Goal: Task Accomplishment & Management: Complete application form

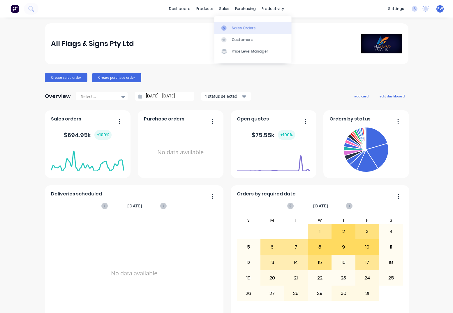
click at [241, 28] on div "Sales Orders" at bounding box center [244, 27] width 24 height 5
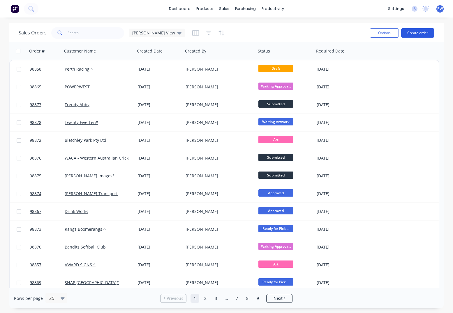
click at [419, 33] on button "Create order" at bounding box center [418, 32] width 33 height 9
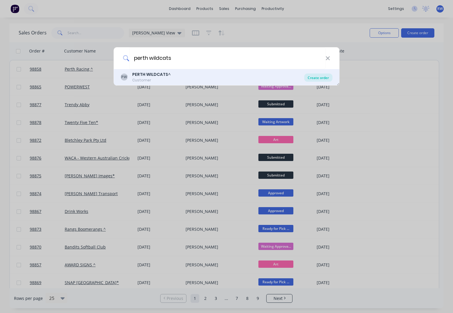
type input "perth wildcats"
click at [314, 78] on div "Create order" at bounding box center [318, 77] width 28 height 8
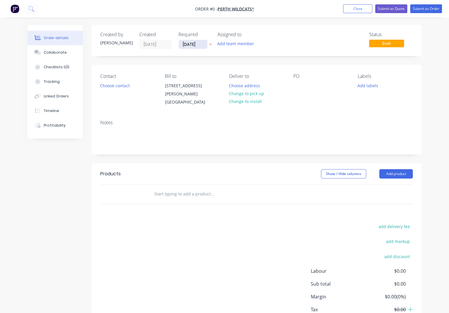
click at [200, 44] on input "[DATE]" at bounding box center [193, 44] width 29 height 9
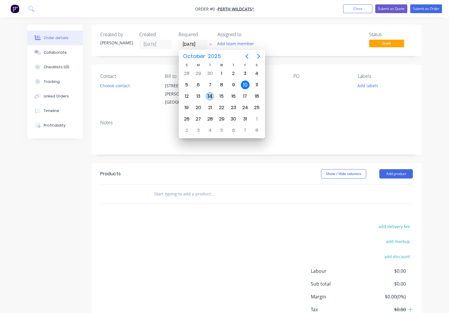
click at [211, 95] on div "14" at bounding box center [210, 96] width 9 height 9
type input "[DATE]"
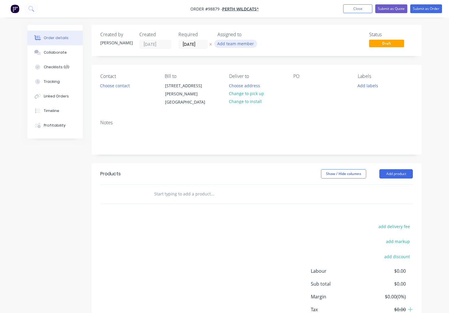
click at [235, 46] on button "Add team member" at bounding box center [235, 44] width 43 height 8
type input "[PERSON_NAME]"
drag, startPoint x: 241, startPoint y: 76, endPoint x: 172, endPoint y: 80, distance: 69.5
click at [240, 76] on div "[PERSON_NAME]" at bounding box center [264, 76] width 58 height 6
click at [104, 85] on button "Choose contact" at bounding box center [115, 85] width 36 height 8
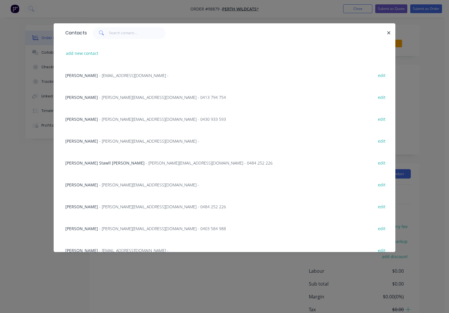
click at [78, 184] on span "[PERSON_NAME]" at bounding box center [81, 185] width 33 height 6
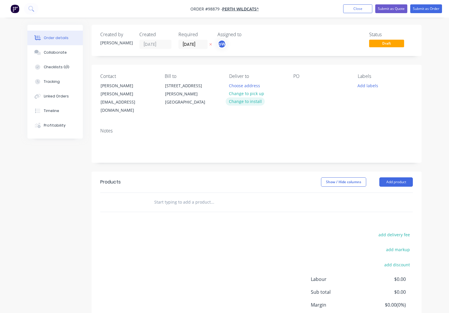
click at [252, 101] on button "Change to install" at bounding box center [245, 101] width 39 height 8
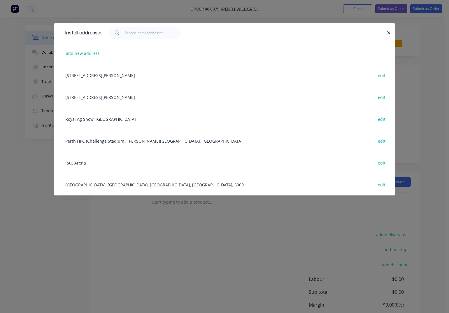
click at [74, 164] on div "RAC Arena edit" at bounding box center [224, 163] width 324 height 22
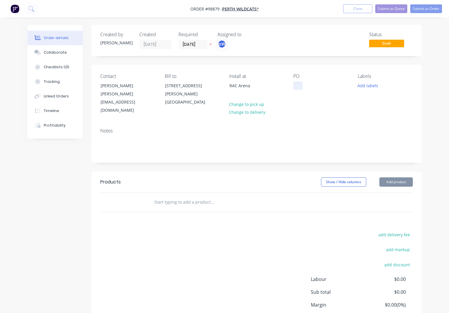
click at [297, 87] on div at bounding box center [297, 85] width 9 height 8
click at [369, 85] on button "Add labels" at bounding box center [368, 85] width 27 height 8
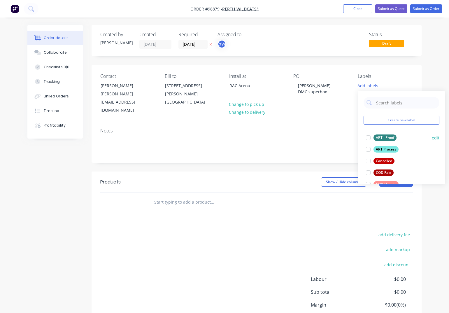
click at [383, 138] on div "ART - Proof" at bounding box center [385, 137] width 23 height 6
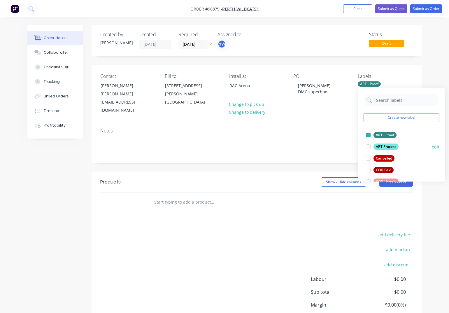
click at [381, 147] on div "ART Process" at bounding box center [386, 146] width 25 height 6
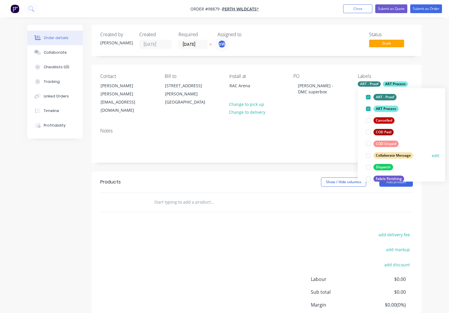
scroll to position [43, 0]
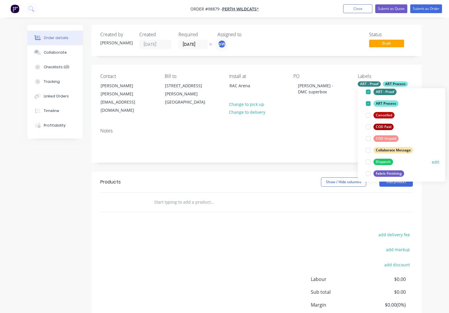
click at [378, 162] on div "Dispatch" at bounding box center [384, 162] width 20 height 6
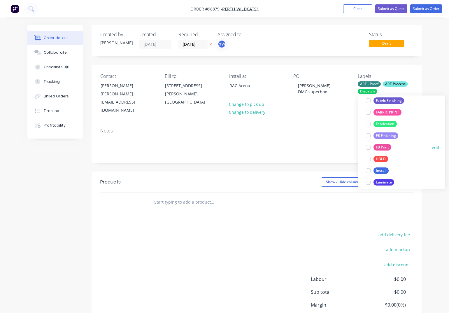
scroll to position [118, 0]
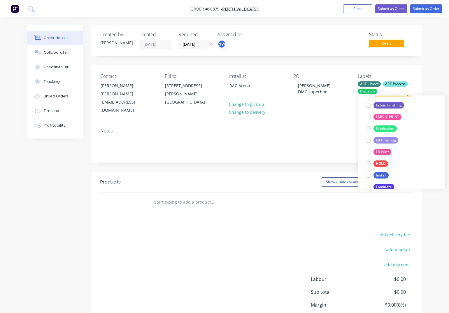
drag, startPoint x: 382, startPoint y: 106, endPoint x: 381, endPoint y: 117, distance: 10.5
click at [382, 106] on div "Fabric Finishing" at bounding box center [389, 105] width 31 height 6
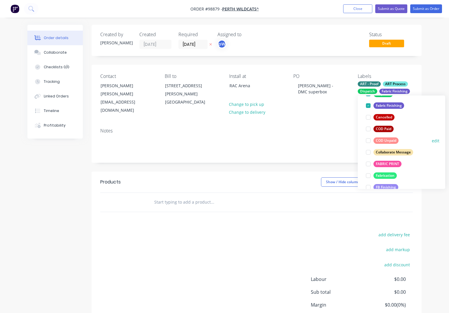
drag, startPoint x: 378, startPoint y: 164, endPoint x: 376, endPoint y: 162, distance: 3.3
click at [378, 164] on div "FABRIC PRINT" at bounding box center [388, 164] width 28 height 6
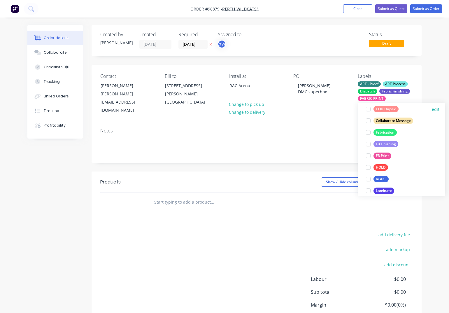
scroll to position [146, 0]
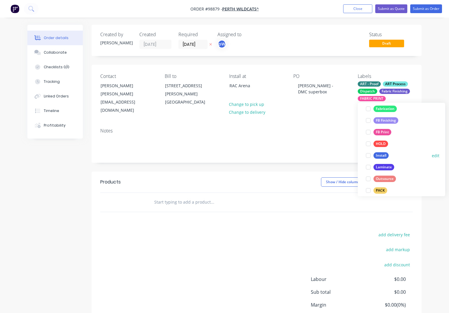
drag, startPoint x: 379, startPoint y: 157, endPoint x: 382, endPoint y: 158, distance: 3.1
click at [381, 157] on div "Install" at bounding box center [381, 156] width 15 height 6
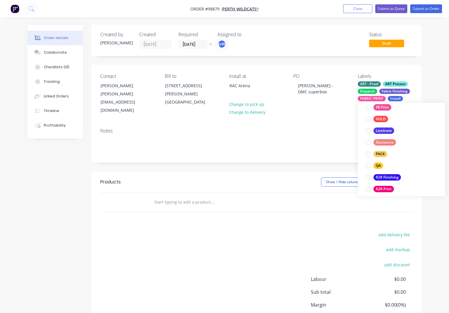
scroll to position [196, 0]
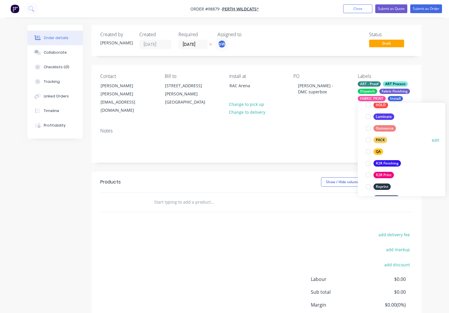
click at [378, 139] on div "PACK" at bounding box center [381, 140] width 14 height 6
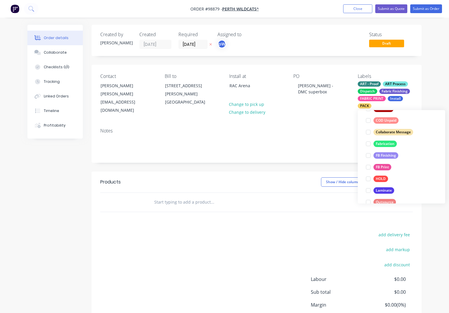
scroll to position [164, 0]
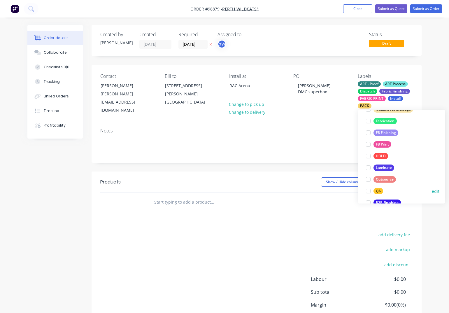
click at [378, 192] on div "QA" at bounding box center [379, 191] width 10 height 6
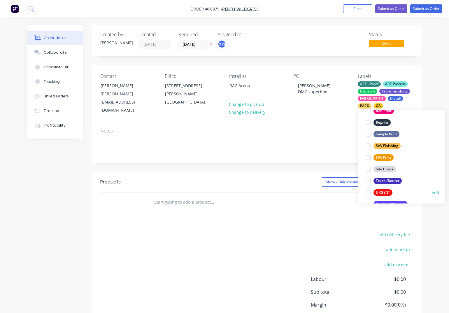
click at [381, 193] on div "URGENT" at bounding box center [383, 193] width 19 height 6
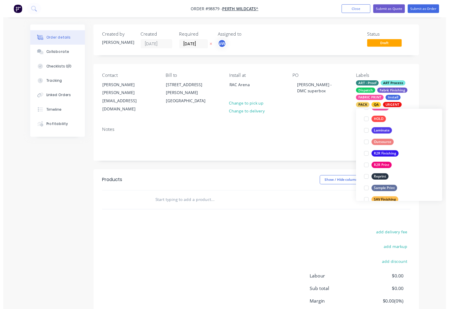
scroll to position [280, 0]
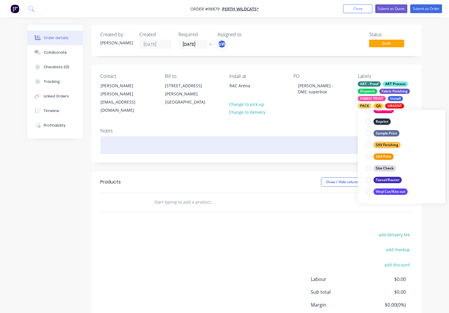
click at [146, 140] on div at bounding box center [256, 145] width 313 height 18
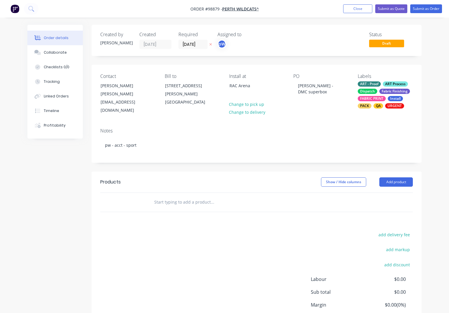
click at [171, 196] on input "text" at bounding box center [212, 202] width 117 height 12
type input "f"
type input "s"
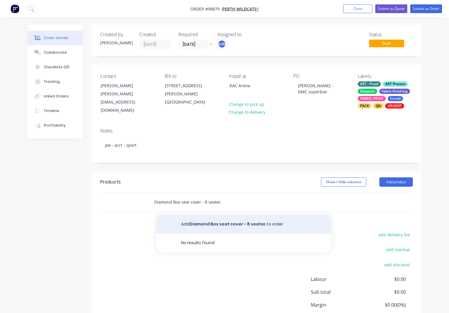
type input "Diamond Box seat cover - 8 seater."
click at [232, 220] on button "Add Diamond Box seat cover - 8 seater. to order" at bounding box center [243, 224] width 175 height 19
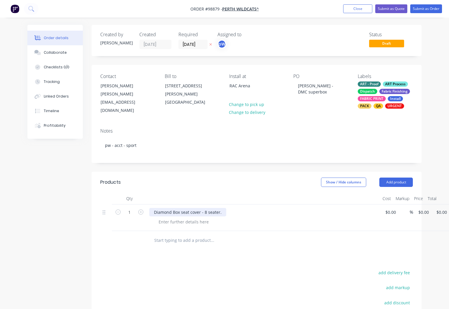
click at [222, 208] on div "Diamond Box seat cover - 8 seater." at bounding box center [187, 212] width 77 height 8
click at [167, 217] on div at bounding box center [183, 221] width 59 height 8
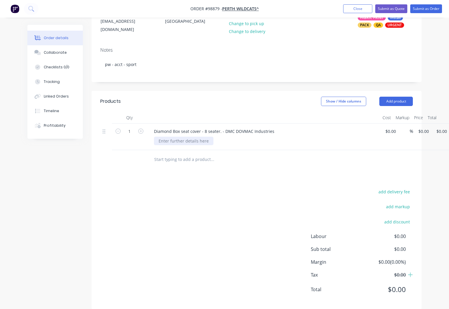
scroll to position [84, 0]
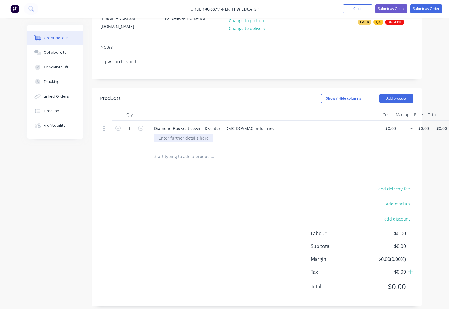
click at [181, 134] on div at bounding box center [183, 138] width 59 height 8
click at [397, 94] on button "Add product" at bounding box center [396, 98] width 34 height 9
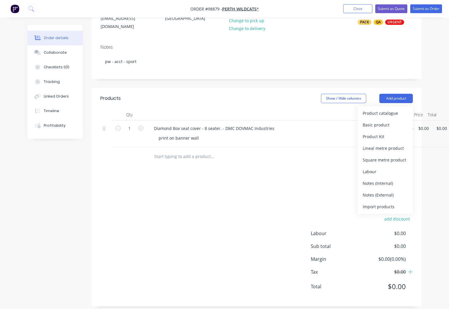
click at [378, 190] on div "Notes (External)" at bounding box center [385, 194] width 45 height 8
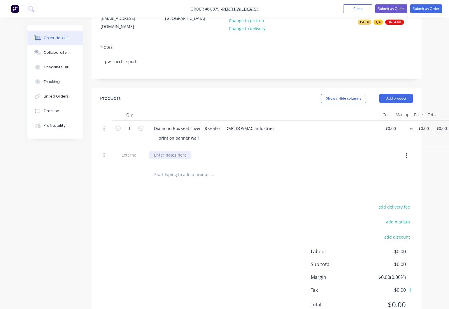
click at [161, 150] on div at bounding box center [170, 154] width 42 height 8
click at [399, 94] on button "Add product" at bounding box center [396, 98] width 34 height 9
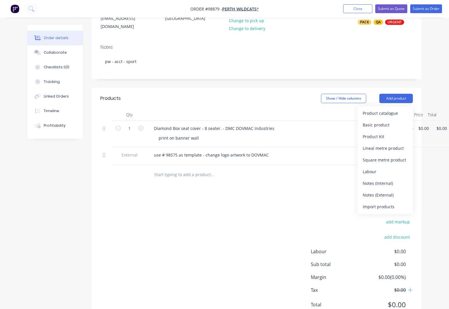
click at [369, 190] on div "Notes (External)" at bounding box center [385, 194] width 45 height 8
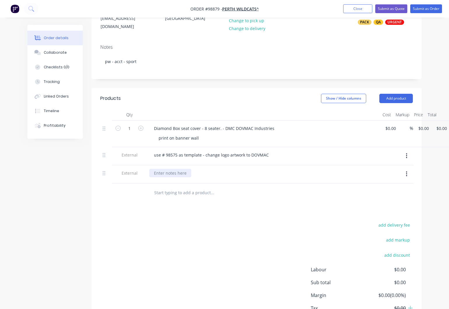
click at [175, 169] on div at bounding box center [170, 173] width 42 height 8
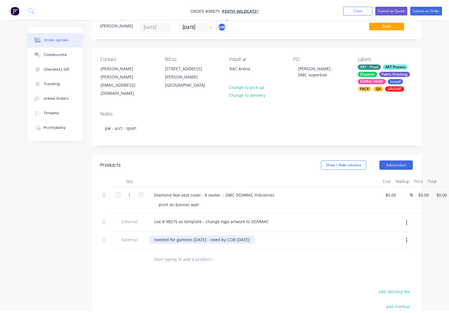
scroll to position [0, 0]
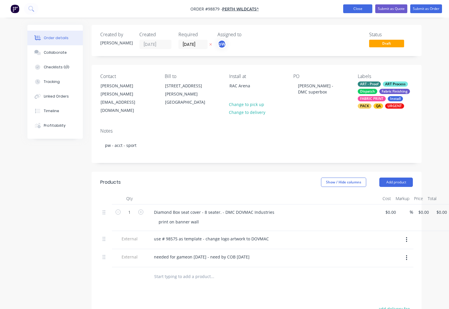
click at [356, 10] on button "Close" at bounding box center [357, 8] width 29 height 9
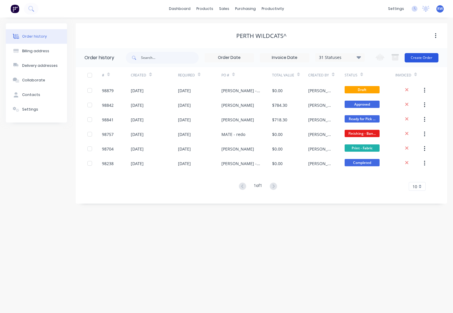
click at [419, 57] on button "Create Order" at bounding box center [422, 57] width 34 height 9
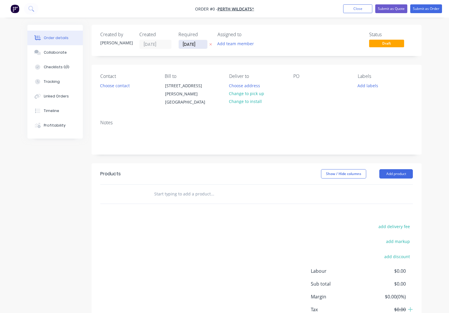
click at [203, 45] on input "[DATE]" at bounding box center [193, 44] width 29 height 9
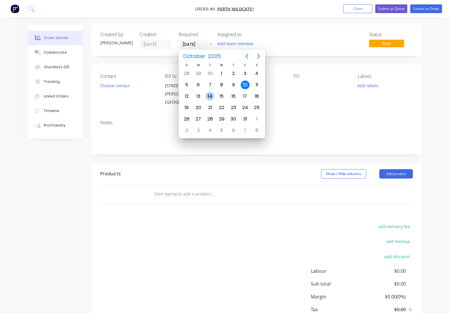
click at [211, 96] on div "14" at bounding box center [210, 96] width 9 height 9
type input "[DATE]"
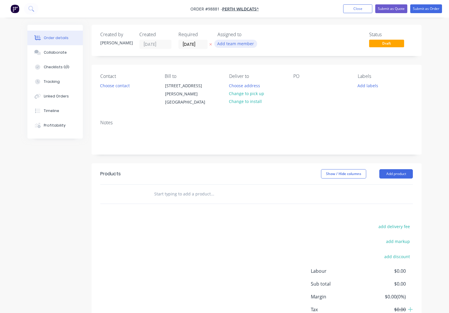
click at [229, 44] on button "Add team member" at bounding box center [235, 44] width 43 height 8
type input "[PERSON_NAME]"
click at [239, 78] on div "[PERSON_NAME]" at bounding box center [264, 76] width 58 height 6
click at [108, 87] on button "Choose contact" at bounding box center [115, 85] width 36 height 8
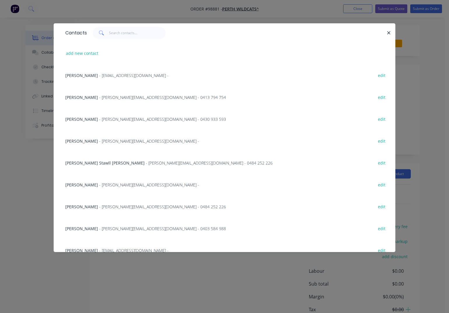
click at [100, 227] on span "- [PERSON_NAME][EMAIL_ADDRESS][DOMAIN_NAME] - 0403 584 988" at bounding box center [162, 229] width 127 height 6
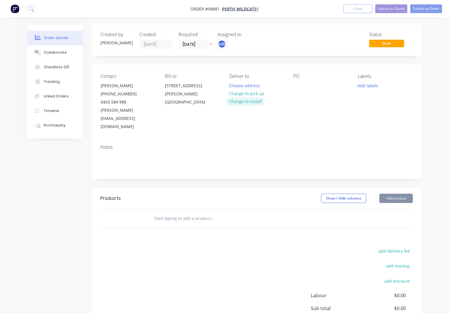
click at [248, 101] on button "Change to install" at bounding box center [245, 101] width 39 height 8
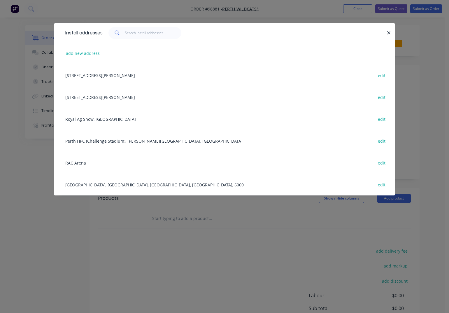
click at [78, 164] on div "RAC Arena edit" at bounding box center [224, 163] width 324 height 22
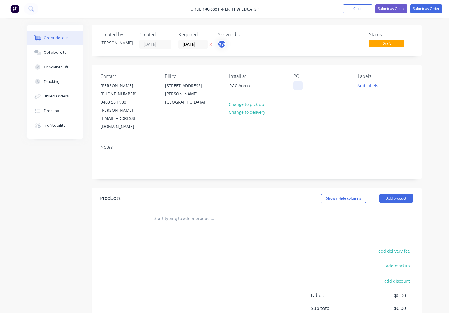
drag, startPoint x: 293, startPoint y: 87, endPoint x: 296, endPoint y: 86, distance: 3.2
click at [293, 87] on div "Contact [PERSON_NAME] [PHONE_NUMBER] [PERSON_NAME][EMAIL_ADDRESS][DOMAIN_NAME] …" at bounding box center [257, 102] width 330 height 75
click at [296, 86] on div at bounding box center [297, 85] width 9 height 8
click at [365, 85] on button "Add labels" at bounding box center [368, 85] width 27 height 8
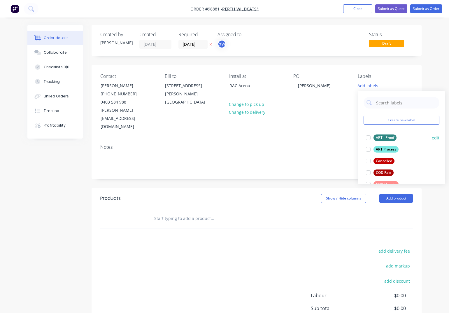
click at [380, 138] on div "ART - Proof" at bounding box center [385, 137] width 23 height 6
drag, startPoint x: 383, startPoint y: 146, endPoint x: 386, endPoint y: 146, distance: 2.9
click at [384, 146] on div "ART Process" at bounding box center [386, 146] width 25 height 6
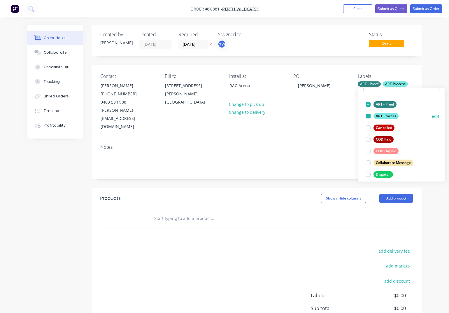
scroll to position [43, 0]
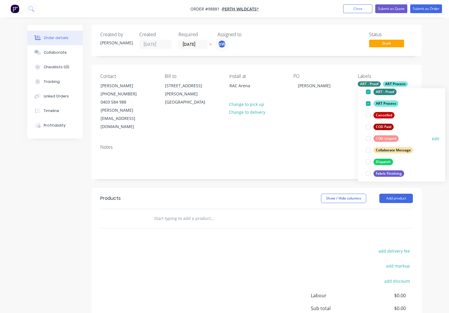
click at [380, 163] on div "Dispatch" at bounding box center [384, 162] width 20 height 6
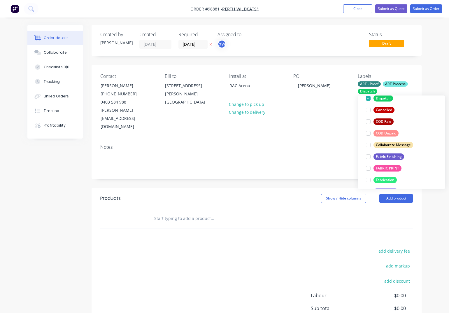
scroll to position [95, 0]
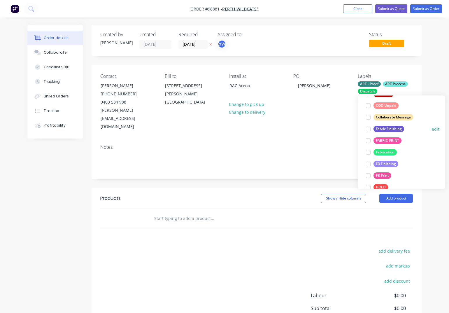
click at [381, 129] on div "Fabric Finishing" at bounding box center [389, 129] width 31 height 6
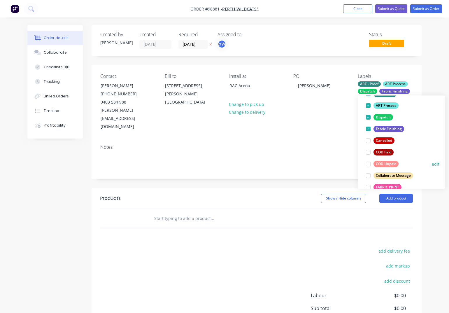
click at [382, 186] on div "FABRIC PRINT" at bounding box center [388, 187] width 28 height 6
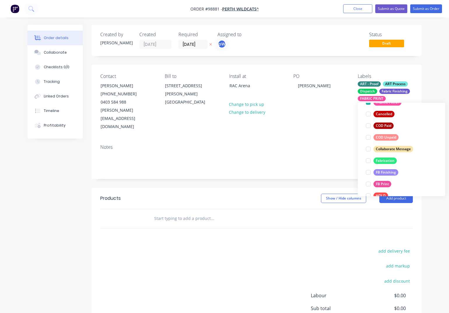
scroll to position [97, 0]
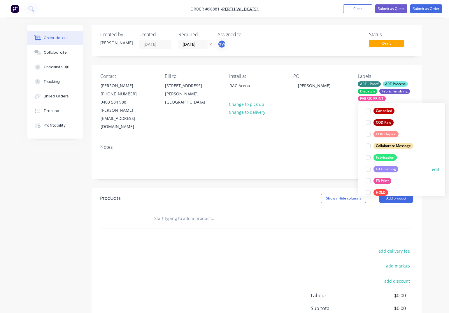
drag, startPoint x: 380, startPoint y: 168, endPoint x: 383, endPoint y: 176, distance: 8.0
click at [380, 168] on div "FB Finishing" at bounding box center [386, 169] width 25 height 6
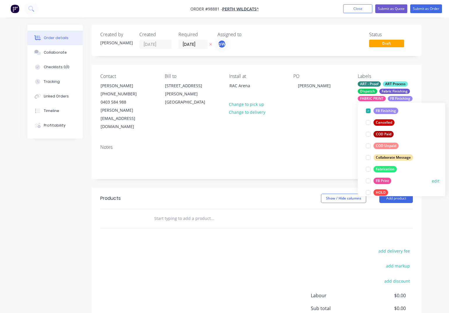
scroll to position [100, 0]
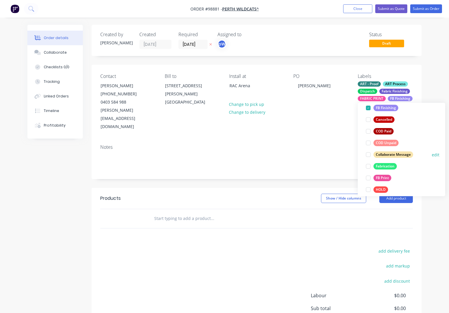
click at [383, 179] on div "FB Print" at bounding box center [383, 178] width 18 height 6
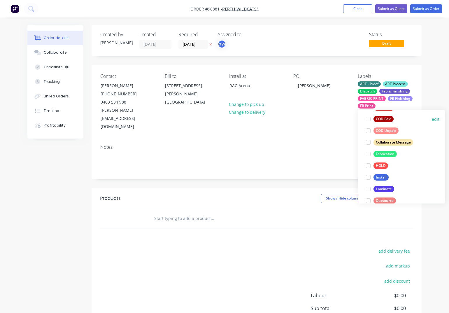
scroll to position [136, 0]
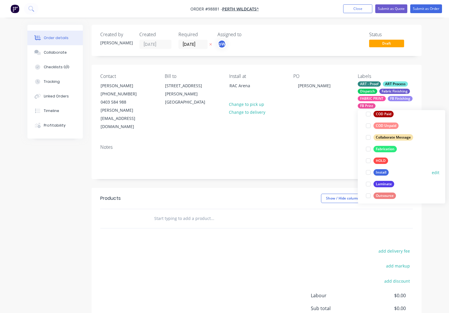
click at [377, 173] on div "Install" at bounding box center [381, 172] width 15 height 6
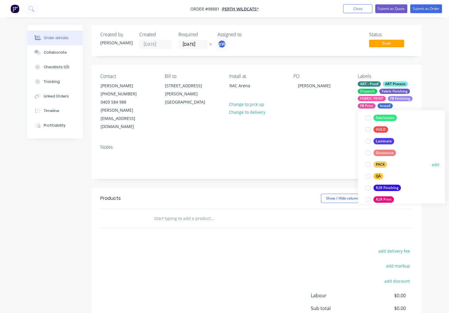
click at [378, 165] on div "PACK" at bounding box center [381, 165] width 14 height 6
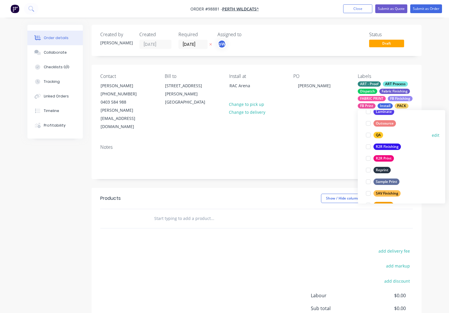
click at [377, 137] on div "QA" at bounding box center [379, 135] width 10 height 6
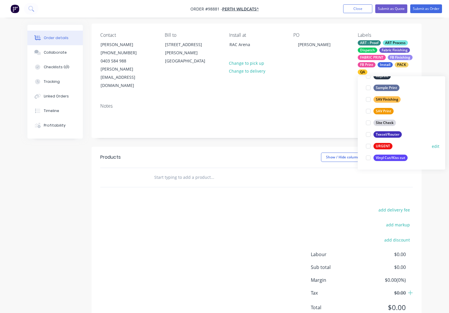
scroll to position [42, 0]
click at [381, 146] on div "URGENT" at bounding box center [383, 146] width 19 height 6
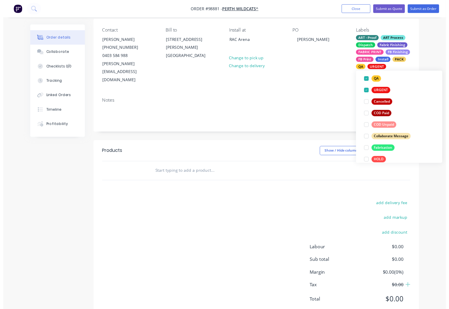
scroll to position [155, 0]
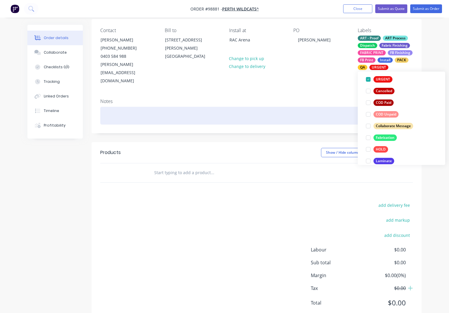
click at [108, 107] on div at bounding box center [256, 116] width 313 height 18
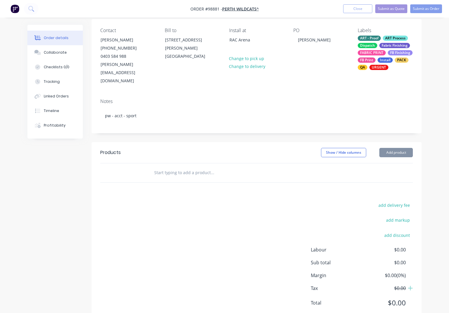
click at [165, 167] on input "text" at bounding box center [212, 173] width 117 height 12
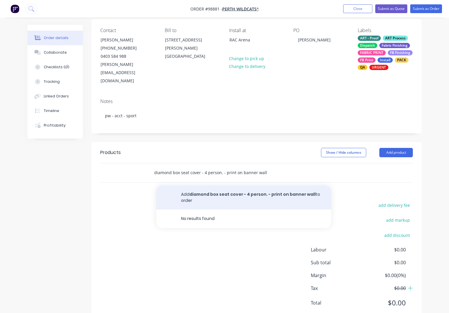
type input "diamond box seat cover - 4 person. - print on banner wall"
click at [238, 185] on button "Add diamond box seat cover - 4 person. - print on banner wall to order" at bounding box center [243, 197] width 175 height 24
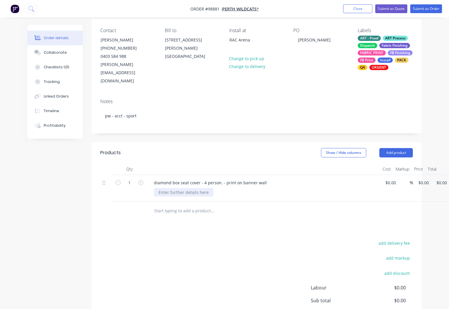
click at [181, 188] on div at bounding box center [183, 192] width 59 height 8
click at [194, 205] on input "text" at bounding box center [212, 211] width 117 height 12
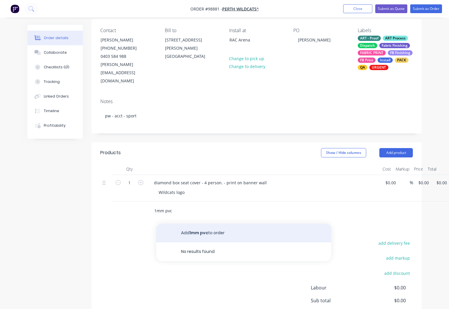
type input "1mm pvc"
click at [203, 223] on button "Add 1mm pvc to order" at bounding box center [243, 232] width 175 height 19
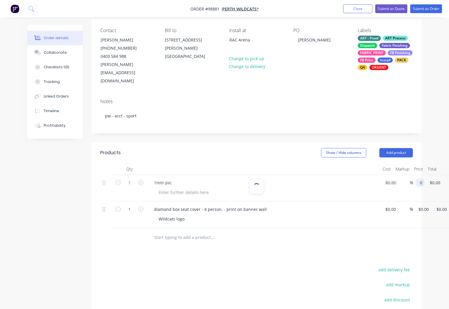
click at [424, 178] on input "0" at bounding box center [421, 182] width 7 height 8
type input "$50.00"
type input "50.00"
click at [176, 178] on div "1mm pvc" at bounding box center [162, 182] width 27 height 8
click at [181, 188] on div at bounding box center [183, 192] width 59 height 8
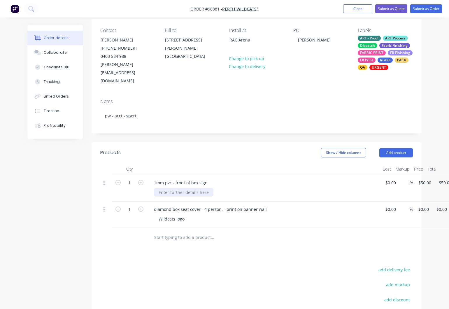
scroll to position [118, 0]
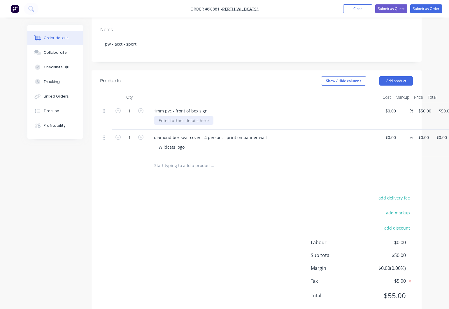
click at [175, 116] on div at bounding box center [183, 120] width 59 height 8
click at [214, 116] on div "Wildcats logo as previous job Box #5" at bounding box center [194, 120] width 80 height 8
type input "$0.00"
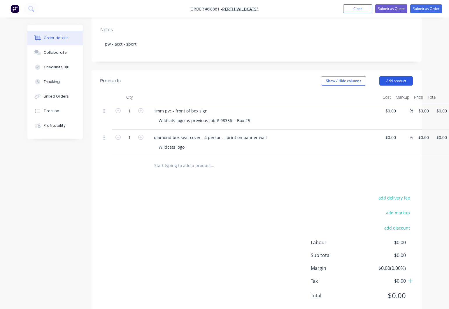
click at [392, 76] on button "Add product" at bounding box center [396, 80] width 34 height 9
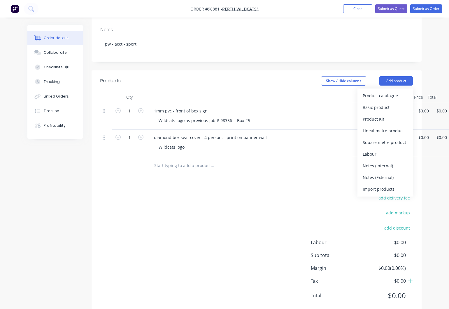
click at [379, 173] on div "Notes (External)" at bounding box center [385, 177] width 45 height 8
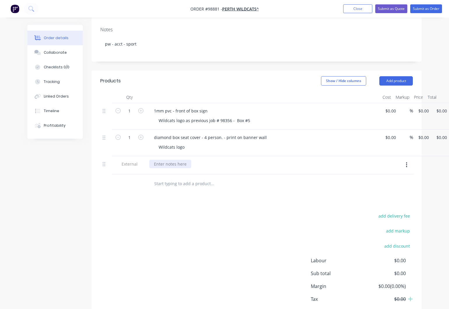
click at [162, 160] on div at bounding box center [170, 164] width 42 height 8
click at [387, 76] on button "Add product" at bounding box center [396, 80] width 34 height 9
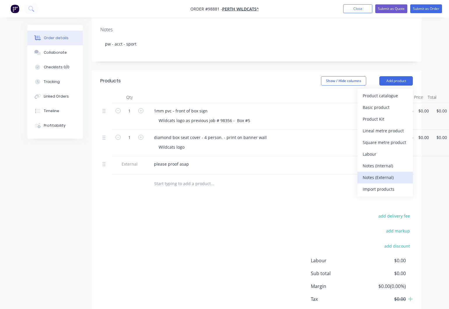
click at [370, 173] on div "Notes (External)" at bounding box center [385, 177] width 45 height 8
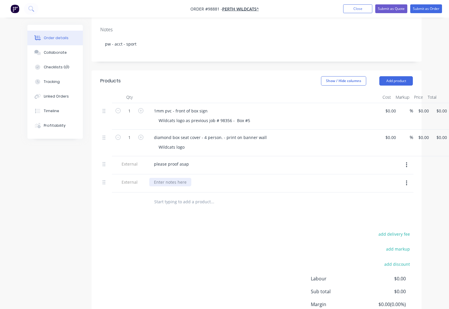
click at [160, 178] on div at bounding box center [170, 182] width 42 height 8
click at [355, 10] on button "Close" at bounding box center [357, 8] width 29 height 9
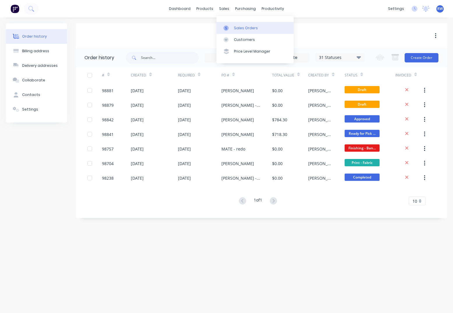
click at [243, 27] on div "Sales Orders" at bounding box center [246, 27] width 24 height 5
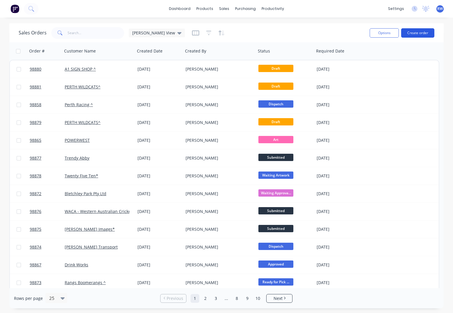
click at [418, 34] on button "Create order" at bounding box center [418, 32] width 33 height 9
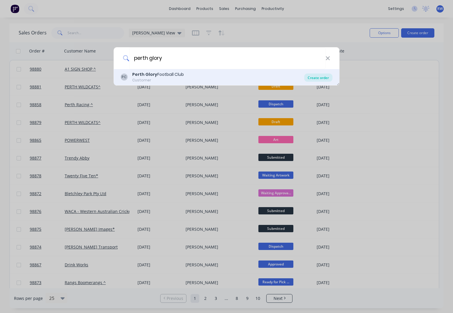
type input "perth glory"
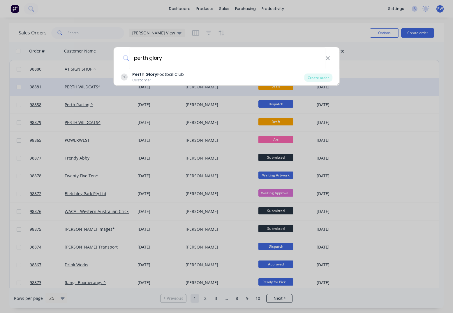
click at [319, 79] on div "Create order" at bounding box center [318, 77] width 28 height 8
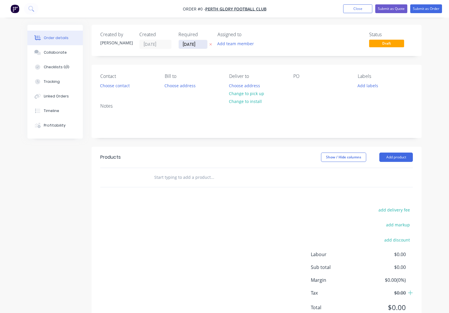
click at [201, 45] on input "[DATE]" at bounding box center [193, 44] width 29 height 9
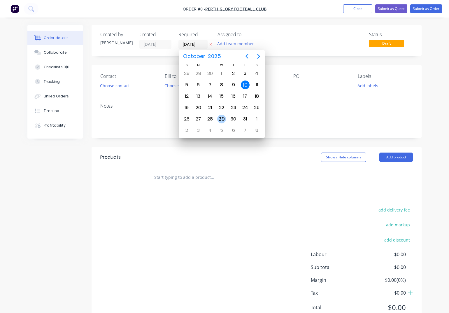
click at [224, 120] on div "29" at bounding box center [221, 119] width 9 height 9
type input "[DATE]"
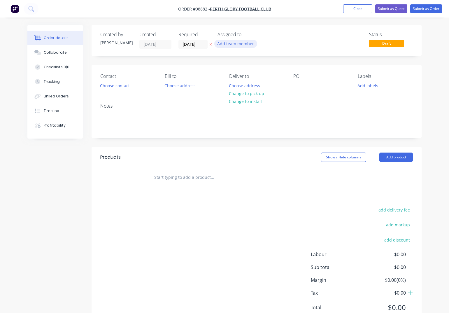
click at [234, 45] on button "Add team member" at bounding box center [235, 44] width 43 height 8
type input "[PERSON_NAME]"
click at [245, 77] on div "[PERSON_NAME]" at bounding box center [264, 76] width 58 height 6
click at [107, 84] on button "Choose contact" at bounding box center [115, 85] width 36 height 8
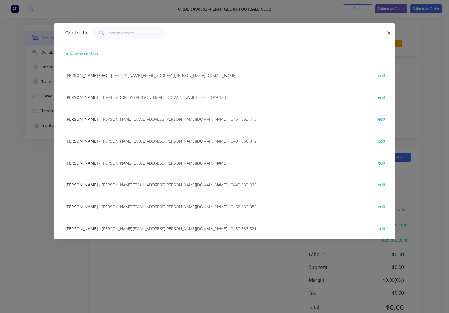
click at [129, 207] on span "- [PERSON_NAME][EMAIL_ADDRESS][PERSON_NAME][DOMAIN_NAME] - 0452 332 082" at bounding box center [177, 207] width 157 height 6
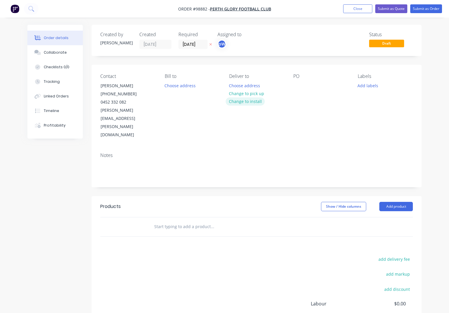
click at [243, 103] on button "Change to install" at bounding box center [245, 101] width 39 height 8
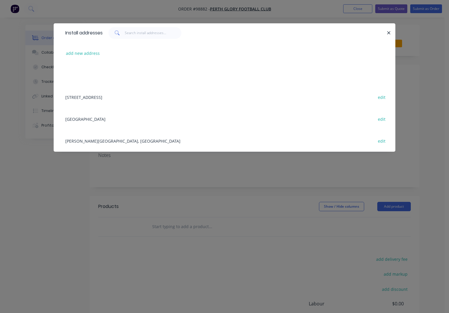
drag, startPoint x: 388, startPoint y: 33, endPoint x: 384, endPoint y: 35, distance: 4.2
click at [388, 33] on icon "button" at bounding box center [389, 32] width 4 height 5
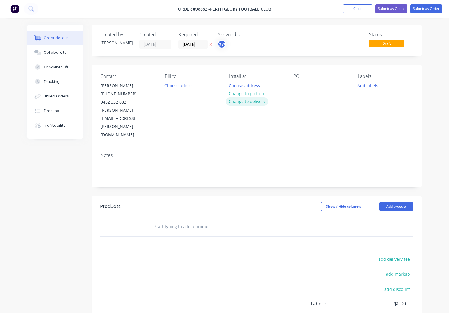
click at [244, 102] on button "Change to delivery" at bounding box center [247, 101] width 43 height 8
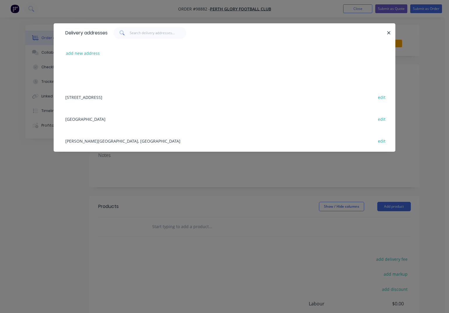
click at [88, 119] on div "HBF Park edit" at bounding box center [224, 119] width 324 height 22
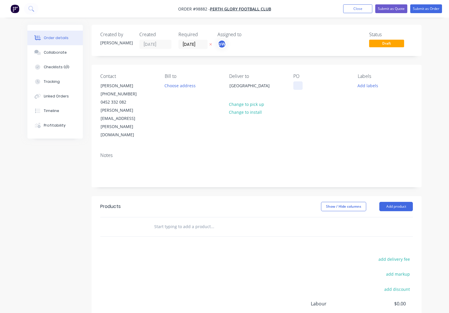
click at [296, 87] on div at bounding box center [297, 85] width 9 height 8
click at [365, 85] on button "Add labels" at bounding box center [368, 85] width 27 height 8
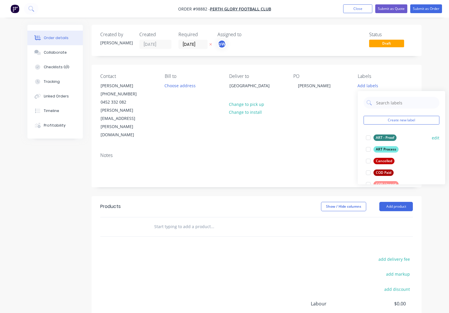
click at [380, 138] on div "ART - Proof" at bounding box center [385, 137] width 23 height 6
click at [381, 146] on div "ART Process" at bounding box center [386, 146] width 25 height 6
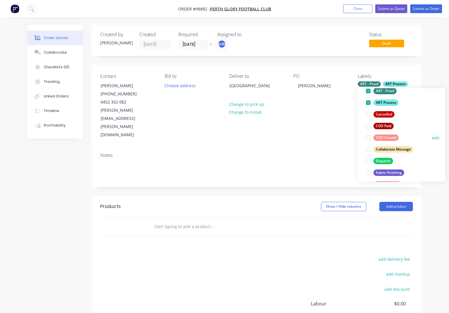
scroll to position [45, 0]
click at [383, 158] on div "Dispatch" at bounding box center [384, 160] width 20 height 6
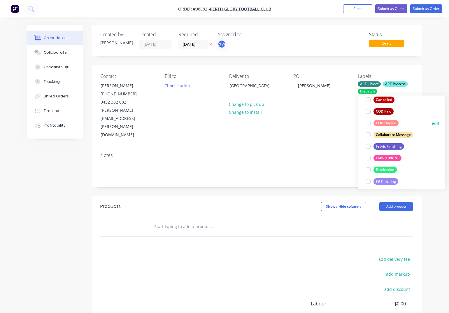
scroll to position [79, 0]
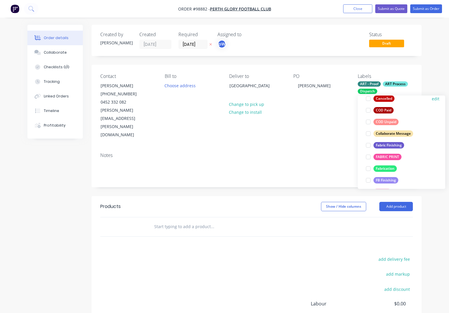
click at [379, 146] on div "Fabric Finishing" at bounding box center [389, 145] width 31 height 6
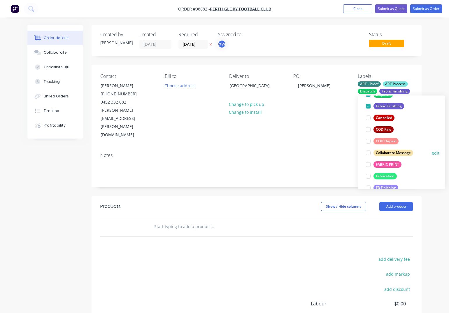
scroll to position [72, 0]
click at [381, 163] on div "FABRIC PRINT" at bounding box center [388, 163] width 28 height 6
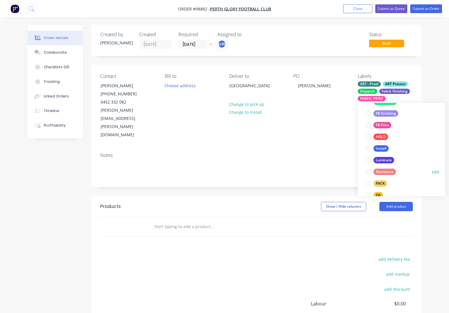
scroll to position [163, 0]
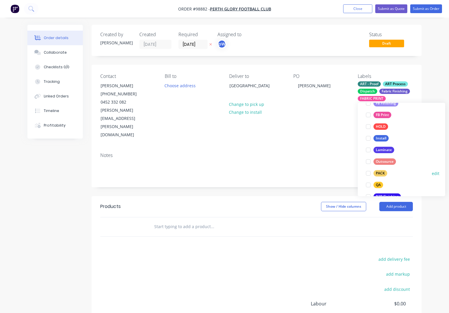
click at [378, 174] on div "PACK" at bounding box center [381, 173] width 14 height 6
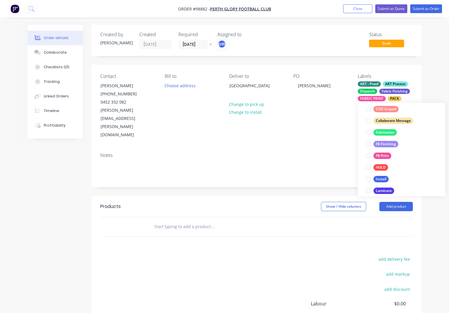
scroll to position [174, 0]
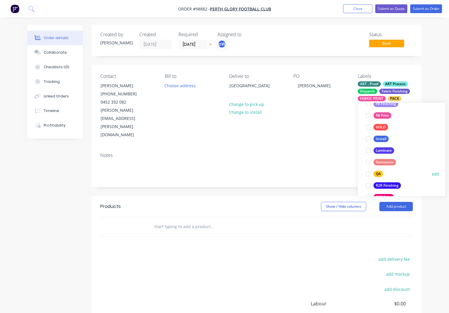
drag, startPoint x: 378, startPoint y: 173, endPoint x: 381, endPoint y: 172, distance: 3.0
click at [379, 173] on div "QA" at bounding box center [379, 174] width 10 height 6
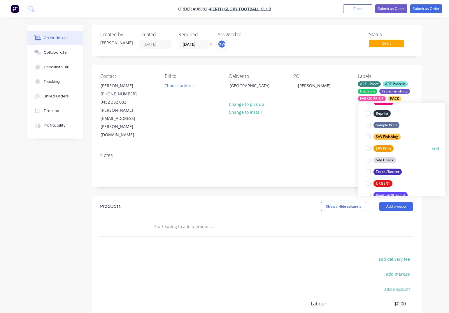
scroll to position [280, 0]
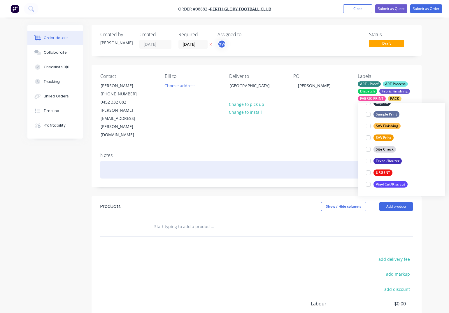
click at [135, 161] on div at bounding box center [256, 170] width 313 height 18
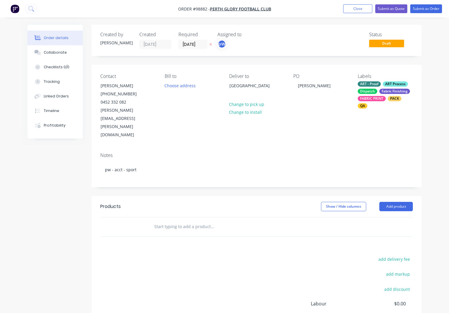
click at [168, 221] on input "text" at bounding box center [212, 227] width 117 height 12
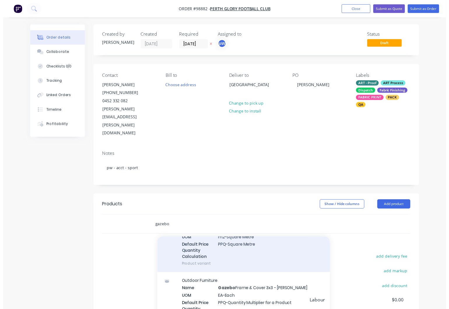
scroll to position [84, 0]
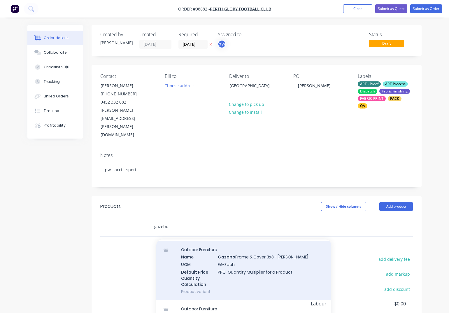
type input "gazebo"
click at [254, 241] on div "Outdoor Furniture Name Gazebo Frame & Cover 3x3 - Ali Frame UOM EA-Each Default…" at bounding box center [243, 270] width 175 height 59
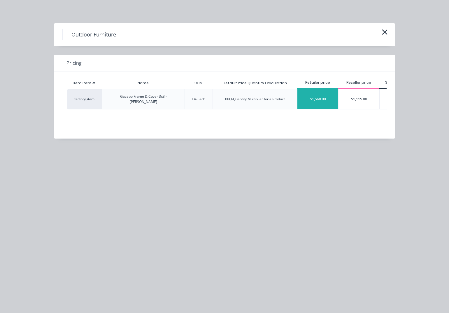
click at [318, 97] on div "$1,568.00" at bounding box center [317, 99] width 41 height 20
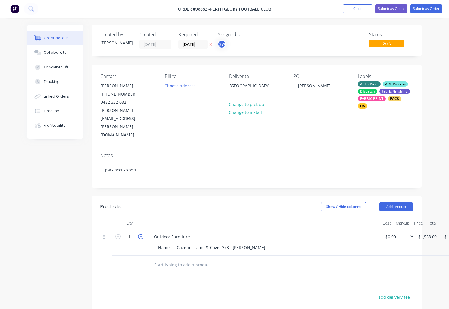
click at [140, 234] on icon "button" at bounding box center [140, 236] width 5 height 5
type input "2"
type input "$3,136.00"
click at [185, 259] on input "text" at bounding box center [212, 265] width 117 height 12
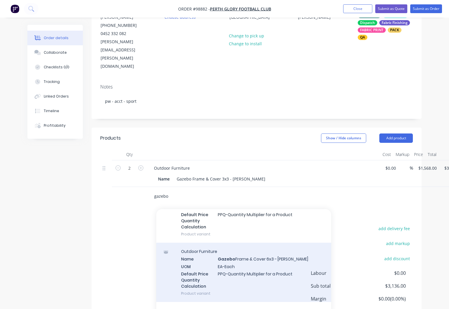
scroll to position [69, 0]
type input "gazebo"
click at [233, 246] on div "Outdoor Furniture Name Gazebo Frame & Cover 6x3 - Ali Frame UOM EA-Each Default…" at bounding box center [243, 271] width 175 height 59
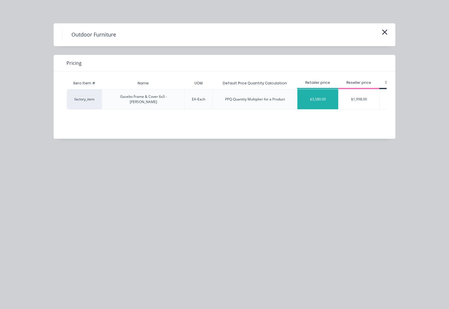
click at [313, 95] on div "$3,580.00" at bounding box center [317, 99] width 41 height 20
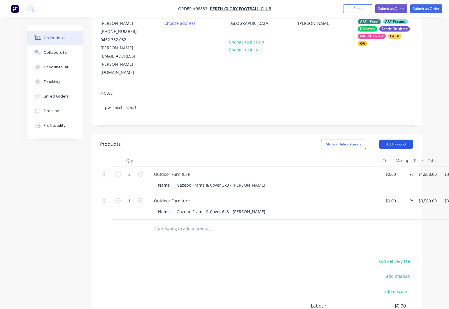
scroll to position [62, 0]
click at [393, 140] on button "Add product" at bounding box center [396, 144] width 34 height 9
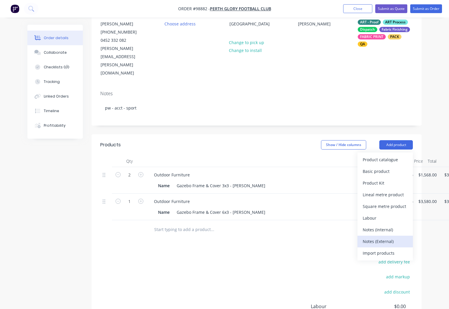
click at [375, 237] on div "Notes (External)" at bounding box center [385, 241] width 45 height 8
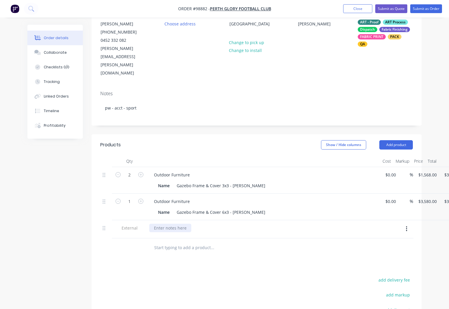
click at [175, 223] on div at bounding box center [170, 227] width 42 height 8
click at [174, 223] on div "use art form previous job # 85810" at bounding box center [187, 227] width 76 height 8
click at [222, 223] on div "use art from previous job # 85810" at bounding box center [187, 227] width 76 height 8
click at [252, 223] on div "use art from previous job # 85810 - send proof to cinfirm." at bounding box center [210, 227] width 122 height 8
click at [357, 6] on button "Close" at bounding box center [357, 8] width 29 height 9
